Goal: Information Seeking & Learning: Understand process/instructions

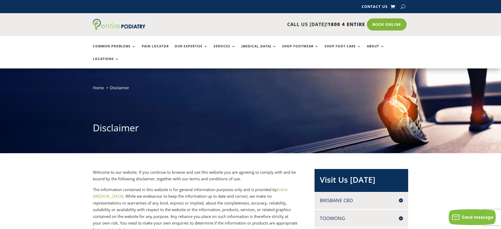
click at [119, 90] on span "Disclaimer" at bounding box center [119, 87] width 19 height 5
